Goal: Information Seeking & Learning: Find specific page/section

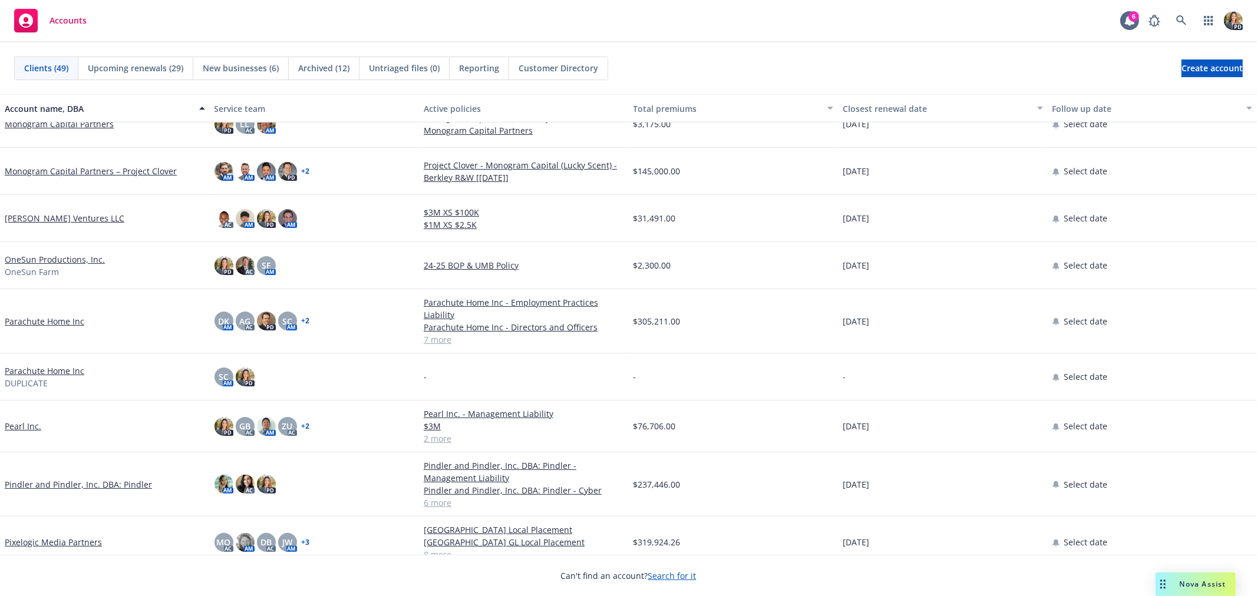
scroll to position [1047, 0]
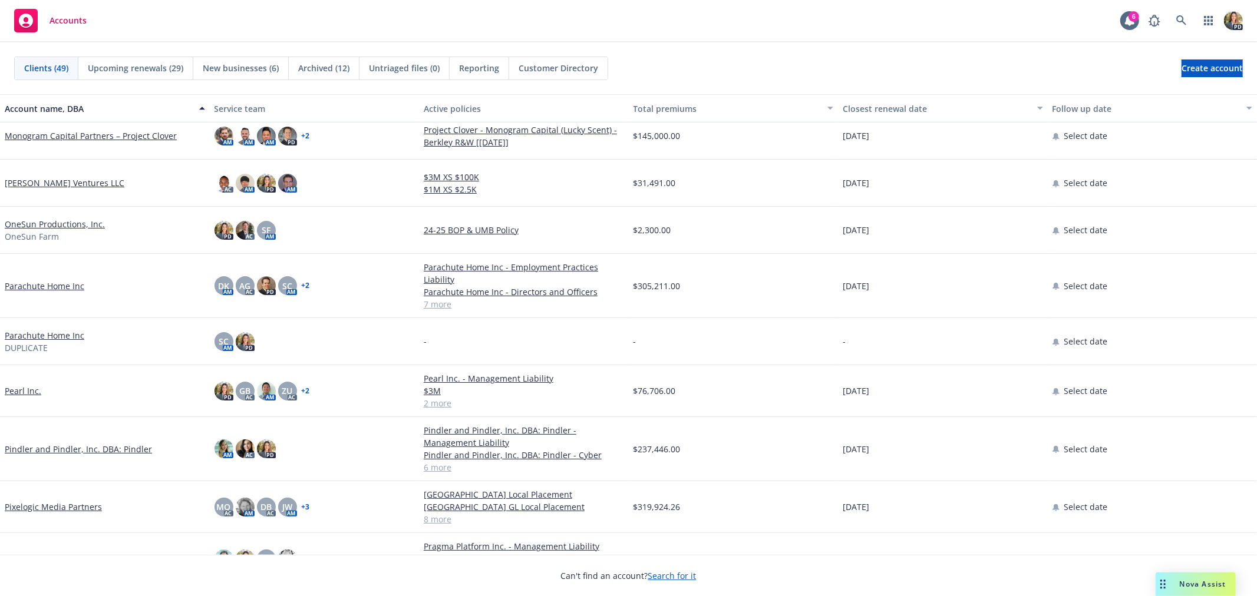
click at [41, 504] on link "Pixelogic Media Partners" at bounding box center [53, 507] width 97 height 12
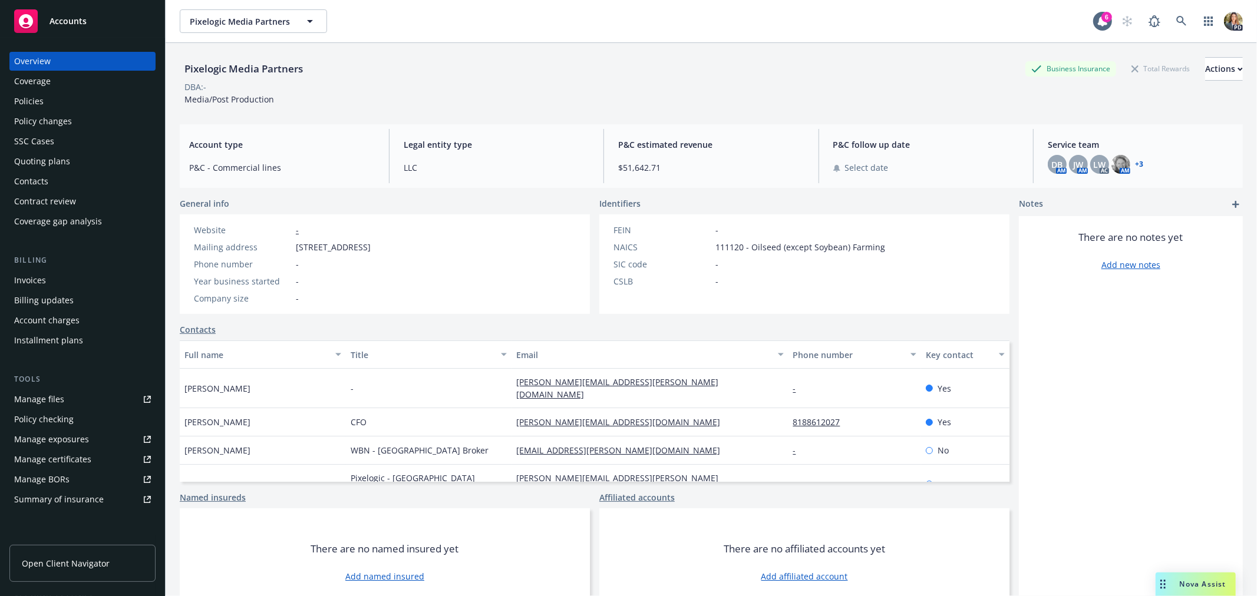
click at [67, 100] on div "Policies" at bounding box center [82, 101] width 137 height 19
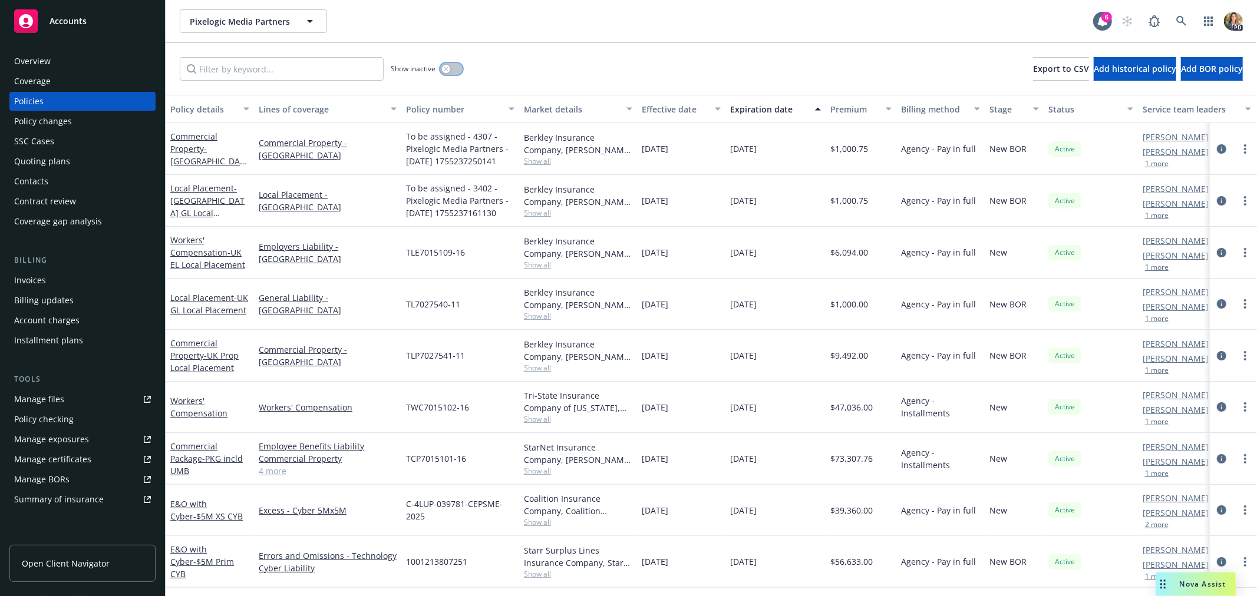
click at [451, 68] on button "button" at bounding box center [451, 69] width 22 height 12
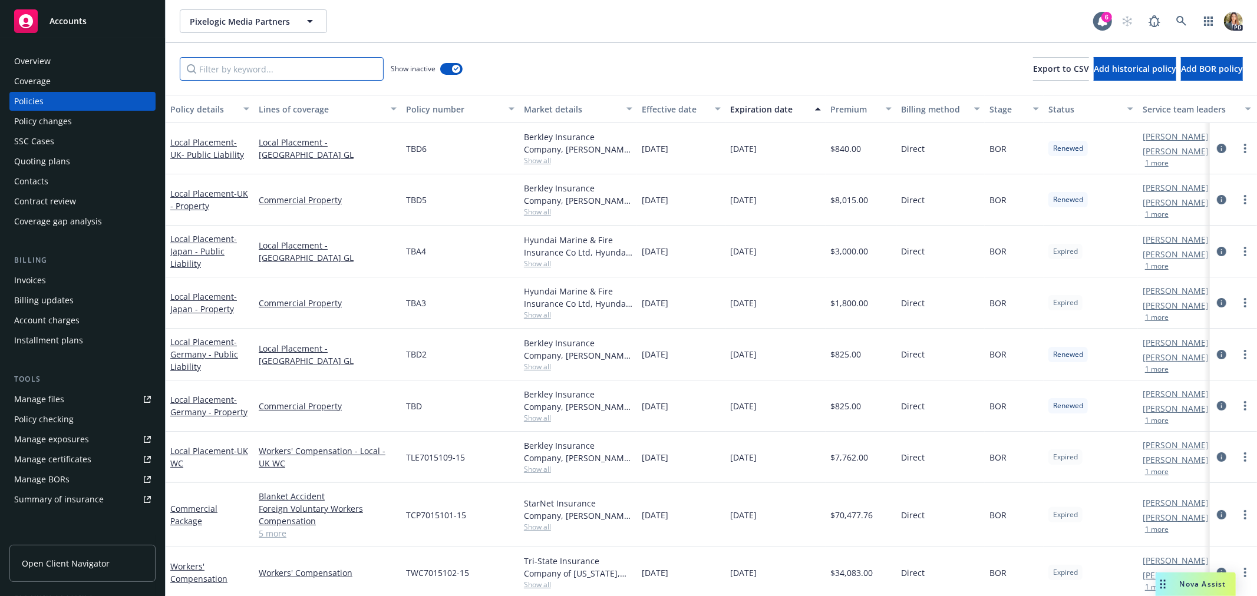
click at [279, 67] on input "Filter by keyword..." at bounding box center [282, 69] width 204 height 24
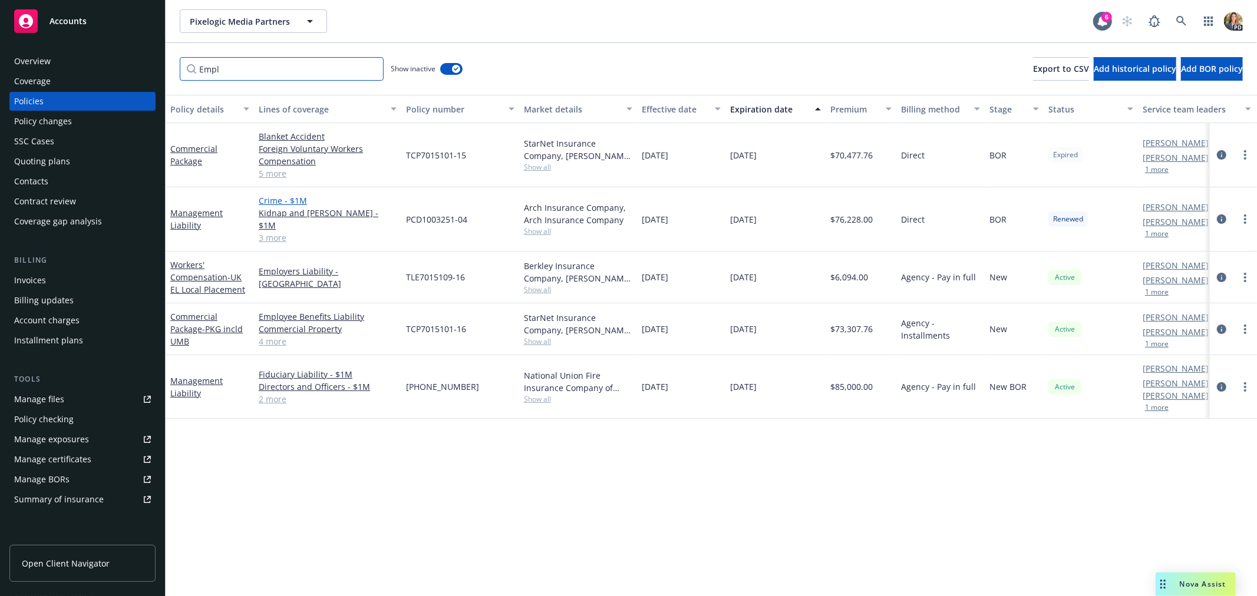
type input "Empl"
click at [282, 205] on link "Crime - $1M" at bounding box center [328, 200] width 138 height 12
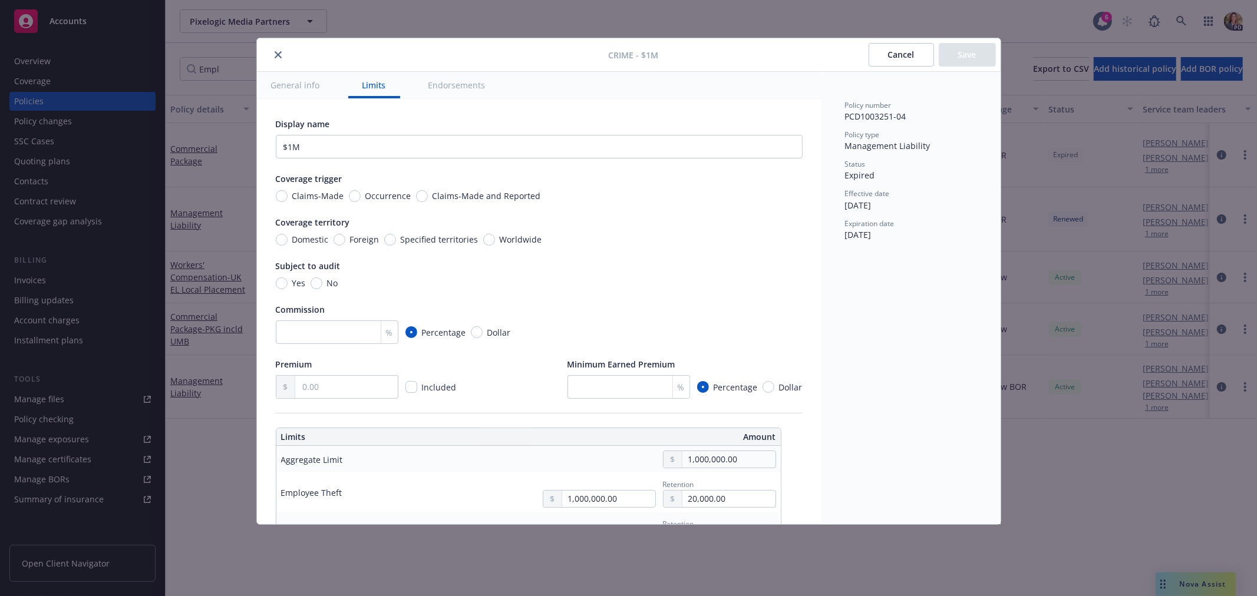
click at [278, 54] on icon "close" at bounding box center [278, 54] width 7 height 7
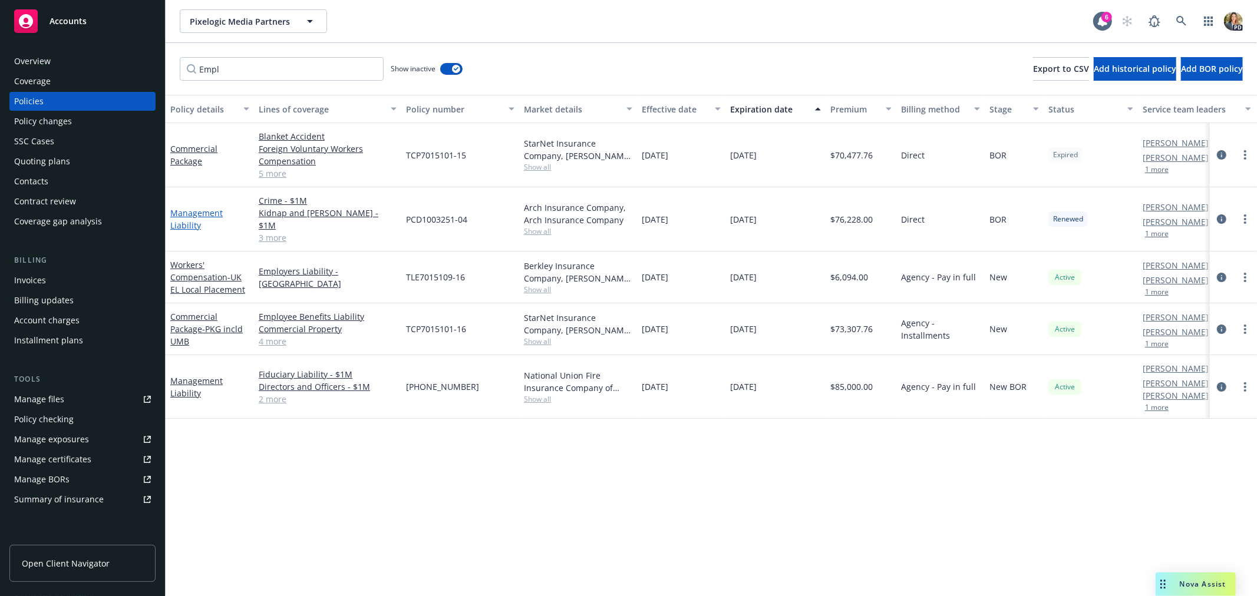
click at [197, 209] on link "Management Liability" at bounding box center [196, 219] width 52 height 24
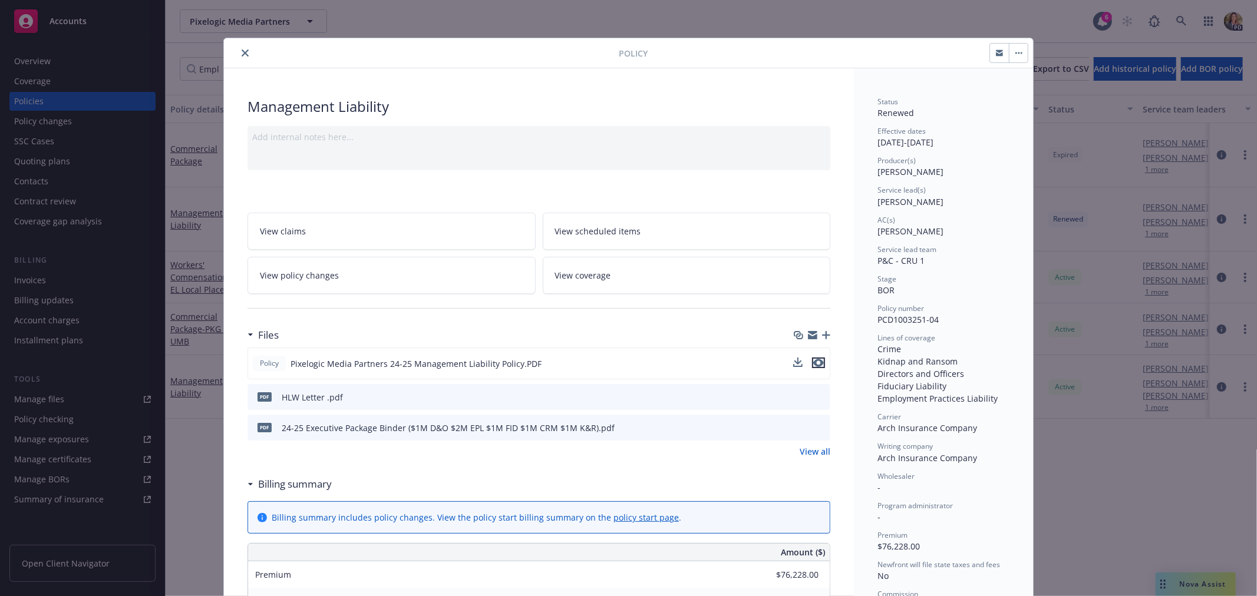
click at [813, 363] on icon "preview file" at bounding box center [818, 363] width 11 height 8
